Goal: Information Seeking & Learning: Learn about a topic

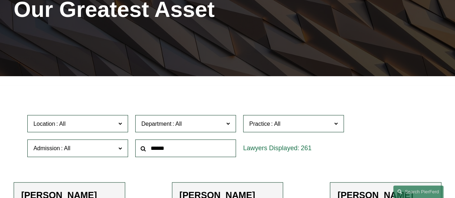
scroll to position [112, 0]
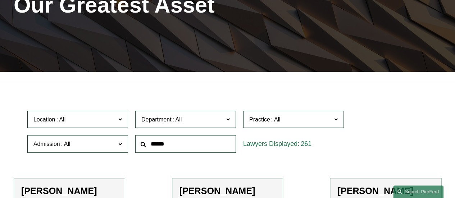
click at [94, 146] on span "Admission" at bounding box center [74, 144] width 82 height 10
click at [163, 143] on input "text" at bounding box center [185, 144] width 101 height 18
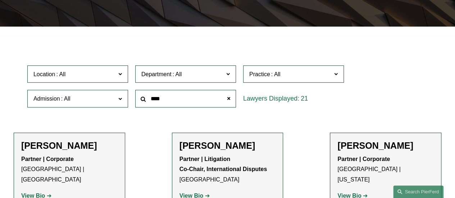
scroll to position [160, 0]
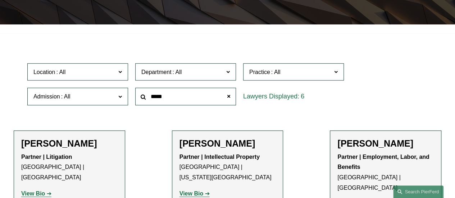
type input "****"
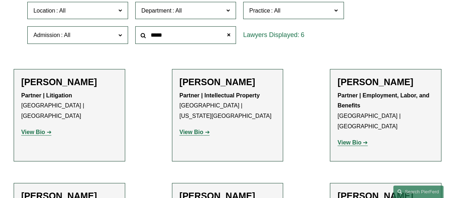
scroll to position [221, 0]
click at [122, 34] on span at bounding box center [120, 35] width 4 height 9
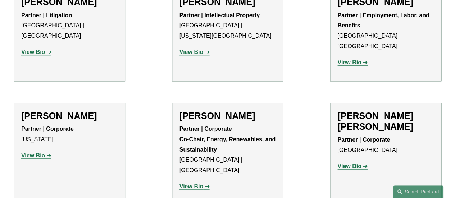
scroll to position [301, 0]
click at [189, 183] on strong "View Bio" at bounding box center [191, 186] width 24 height 6
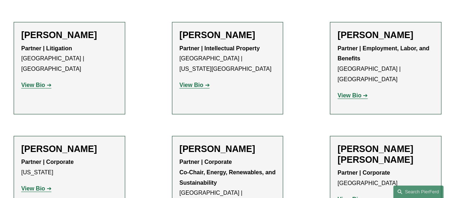
scroll to position [262, 0]
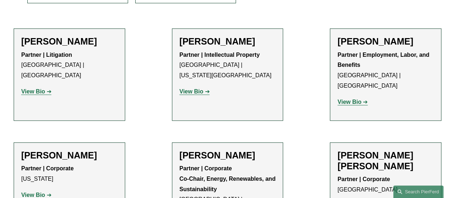
click at [341, 99] on strong "View Bio" at bounding box center [349, 102] width 24 height 6
click at [196, 88] on strong "View Bio" at bounding box center [191, 91] width 24 height 6
click at [33, 88] on strong "View Bio" at bounding box center [33, 91] width 24 height 6
click at [344, 99] on strong "View Bio" at bounding box center [349, 102] width 24 height 6
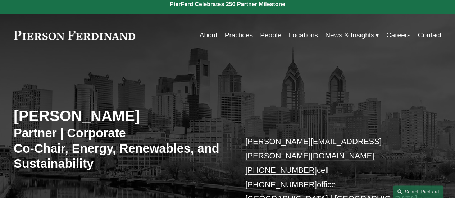
scroll to position [5, 0]
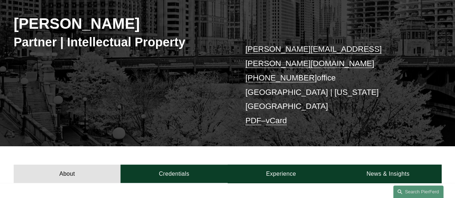
scroll to position [96, 0]
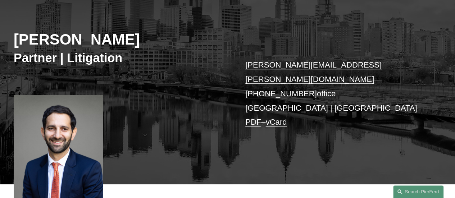
scroll to position [82, 0]
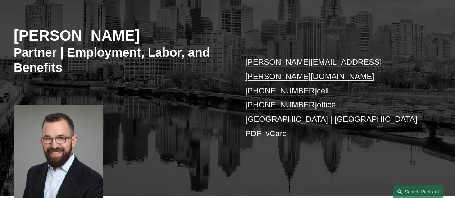
scroll to position [86, 0]
